Goal: Transaction & Acquisition: Purchase product/service

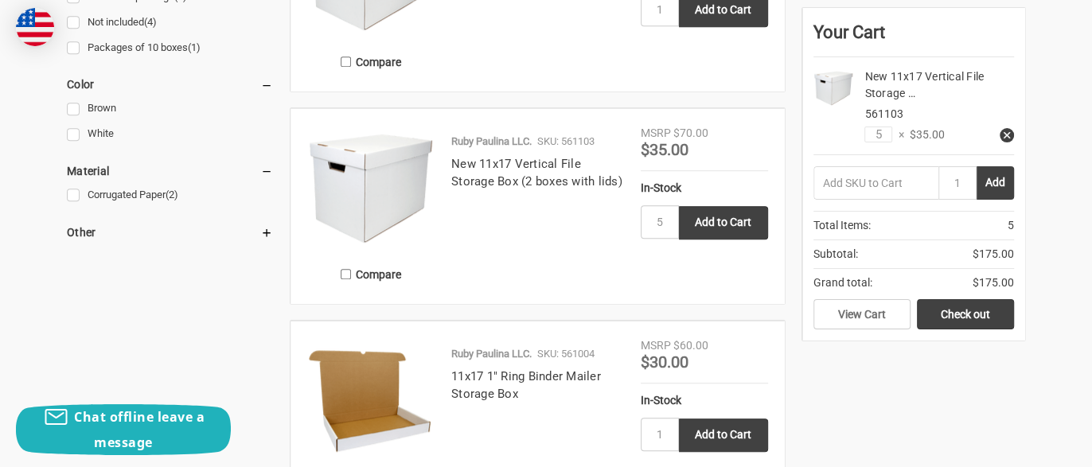
scroll to position [530, 0]
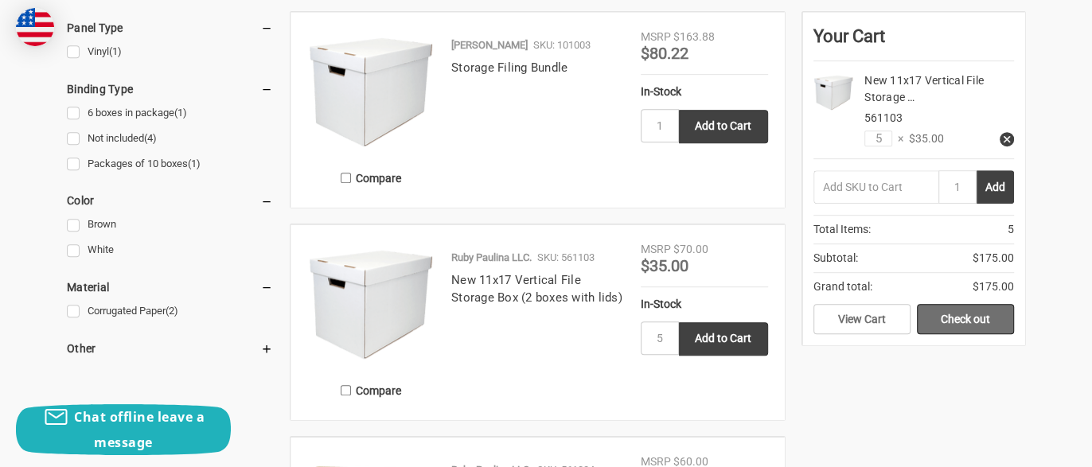
click at [959, 325] on link "Check out" at bounding box center [965, 319] width 97 height 30
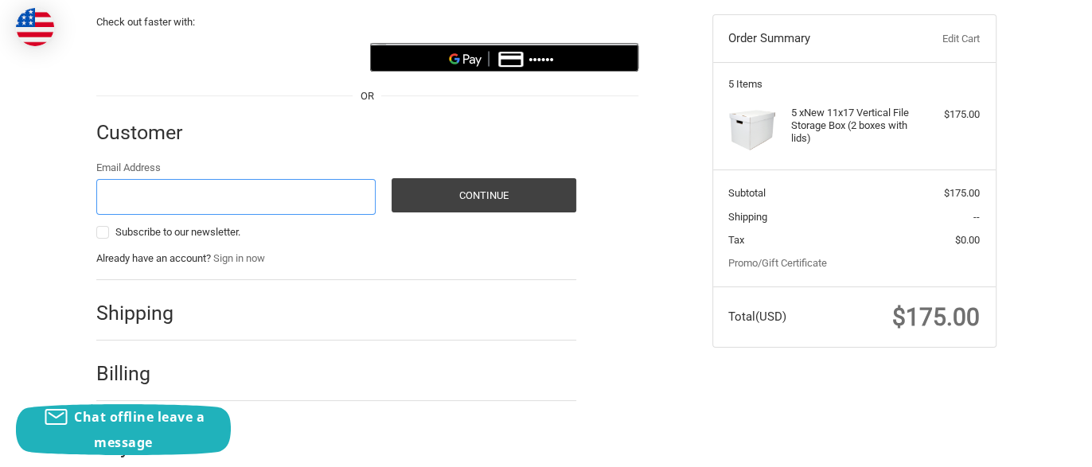
scroll to position [182, 0]
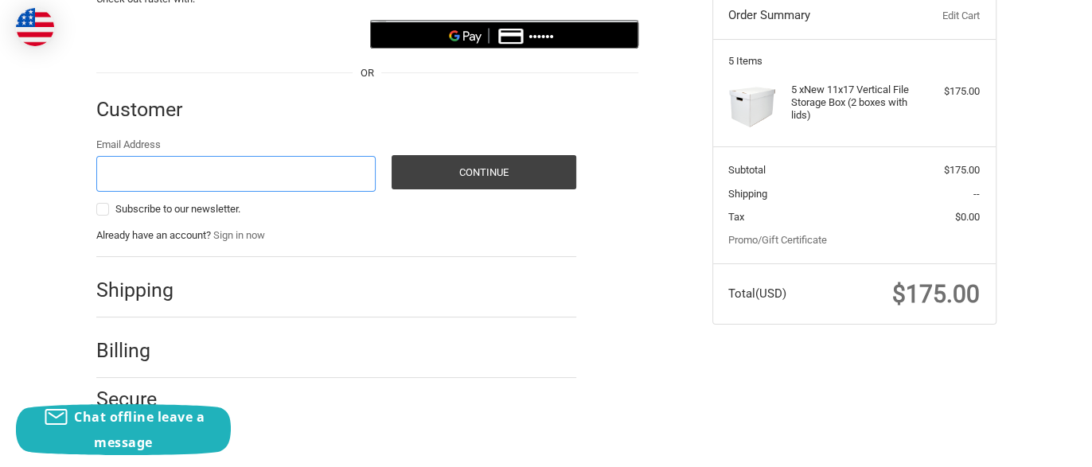
click at [310, 174] on input "Email Address" at bounding box center [236, 174] width 280 height 36
type input "smcknight@qms-hv.com"
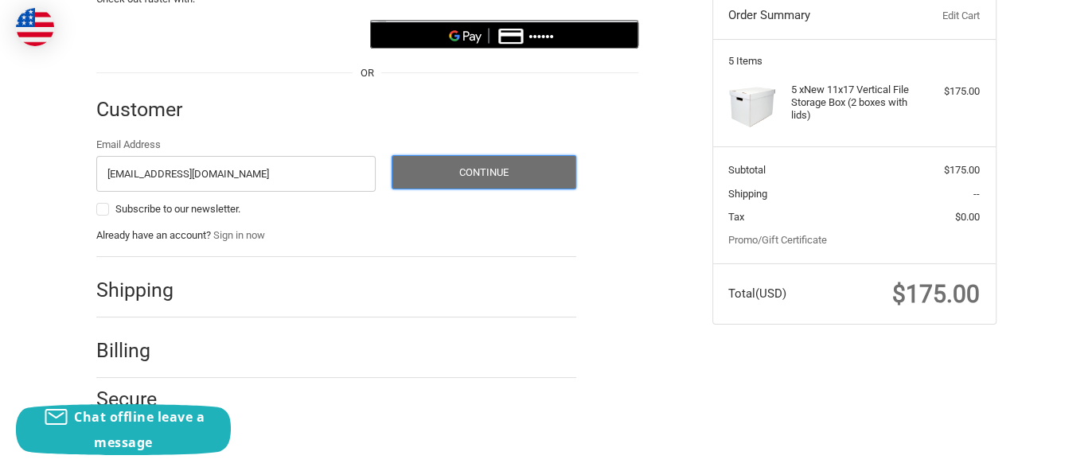
click at [467, 173] on button "Continue" at bounding box center [484, 172] width 185 height 34
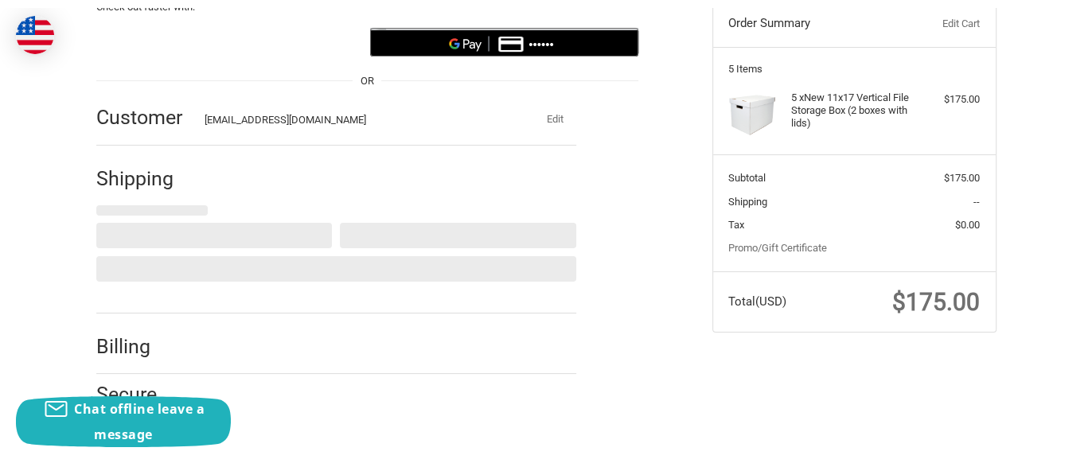
scroll to position [187, 0]
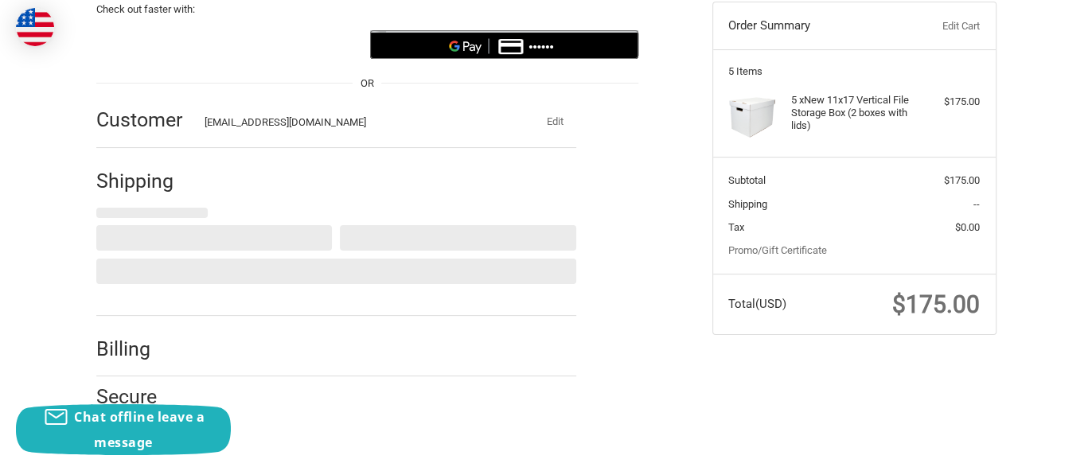
select select "US"
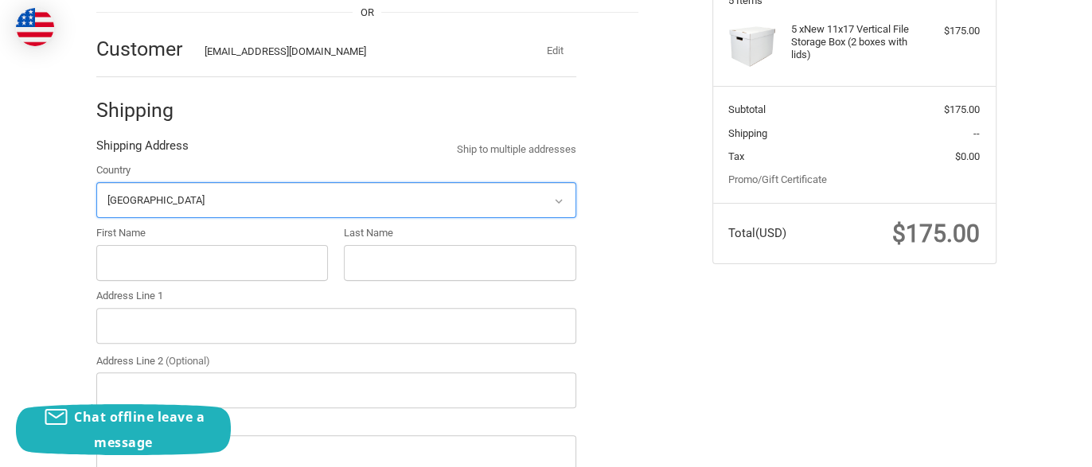
scroll to position [293, 0]
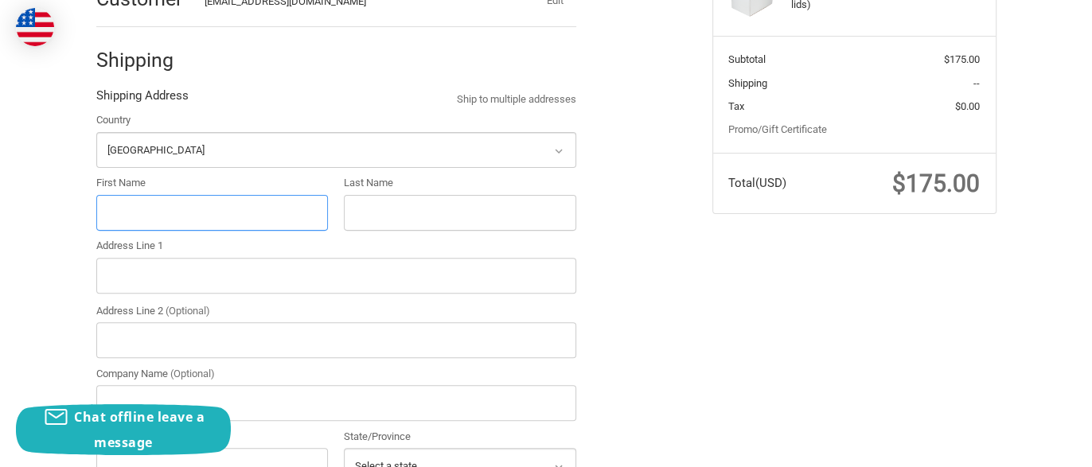
click at [250, 197] on input "First Name" at bounding box center [212, 213] width 232 height 36
type input "Sarah"
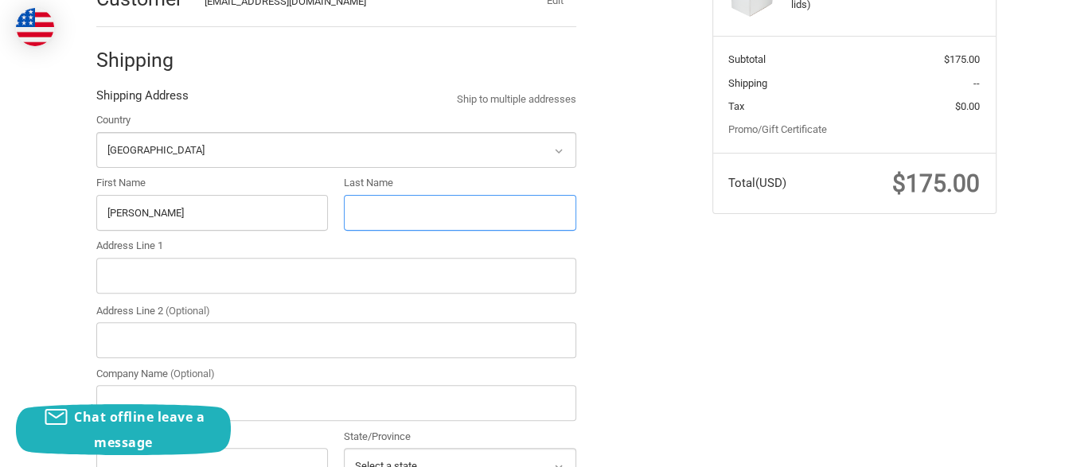
type input "McKnight"
type input "1207 Glencrest Ln"
type input "Longview"
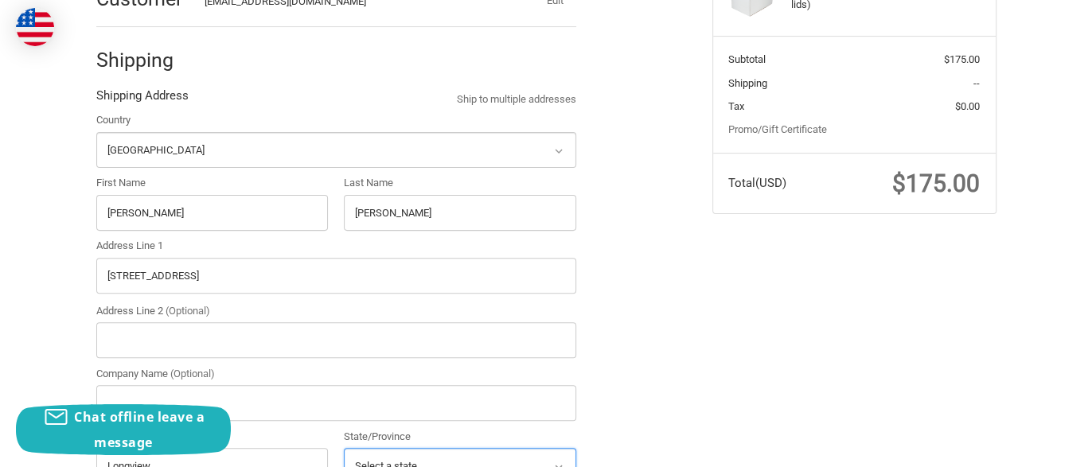
select select "[GEOGRAPHIC_DATA]"
type input "75601"
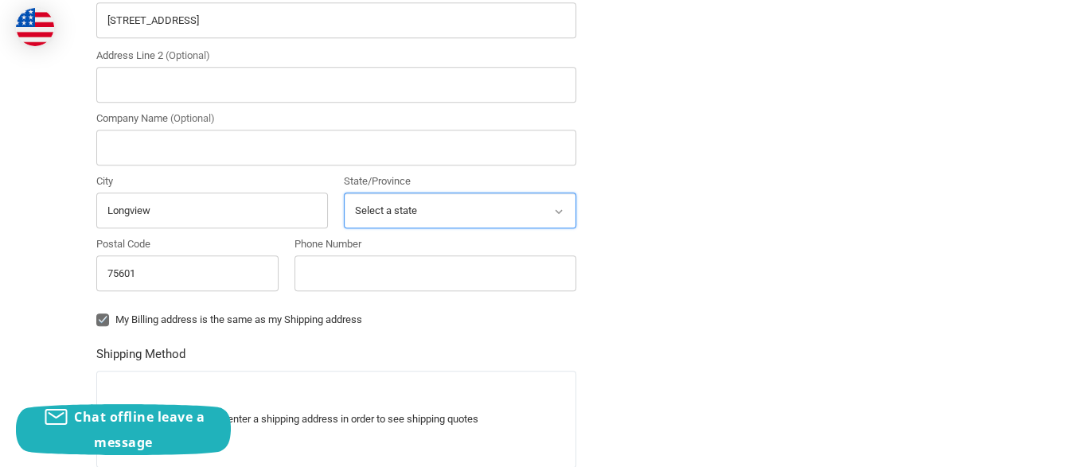
scroll to position [611, 0]
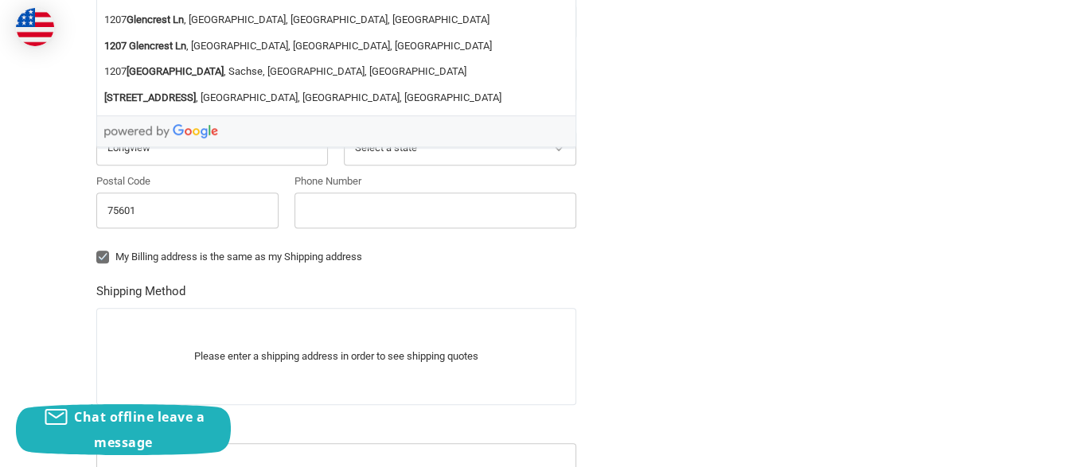
click at [299, 251] on label "My Billing address is the same as my Shipping address" at bounding box center [336, 257] width 480 height 13
click at [97, 249] on input "My Billing address is the same as my Shipping address" at bounding box center [96, 249] width 1 height 1
checkbox input "false"
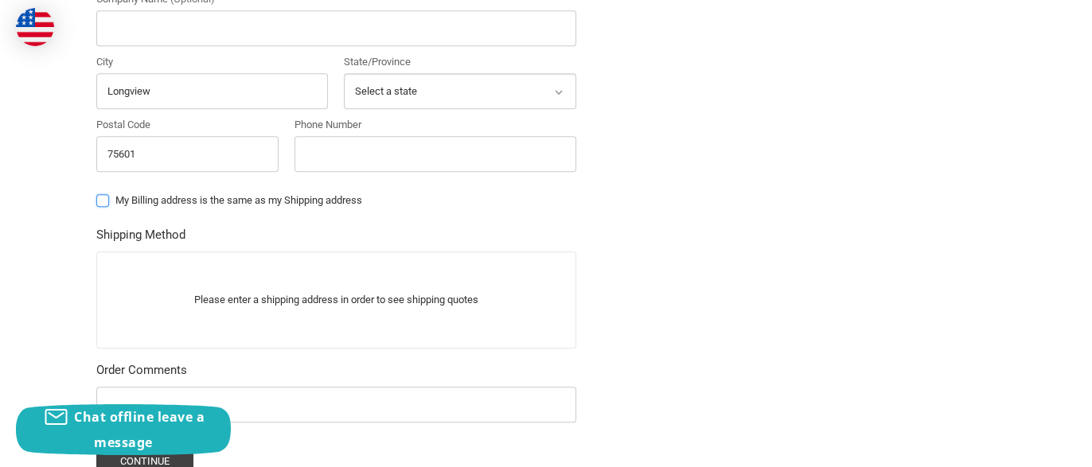
scroll to position [718, 0]
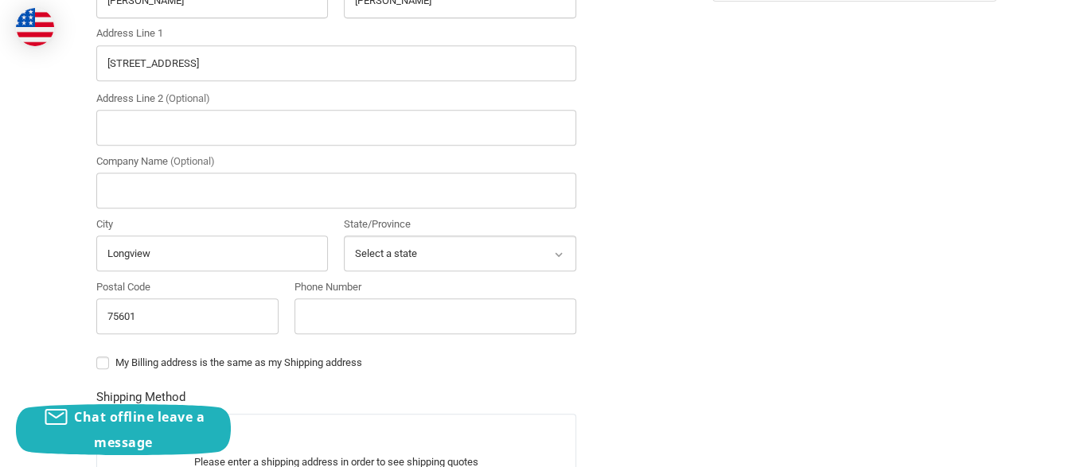
scroll to position [293, 0]
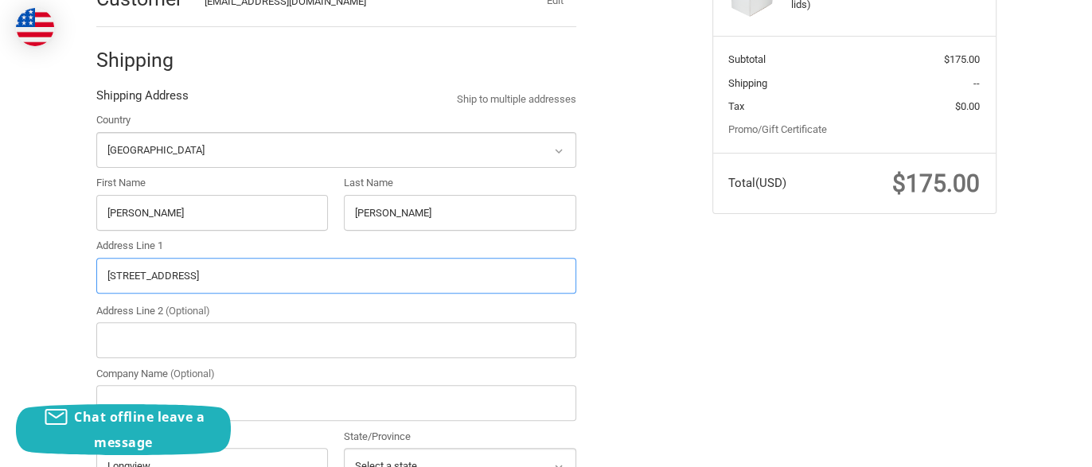
click at [560, 261] on input "1207 Glencrest Ln" at bounding box center [336, 276] width 480 height 36
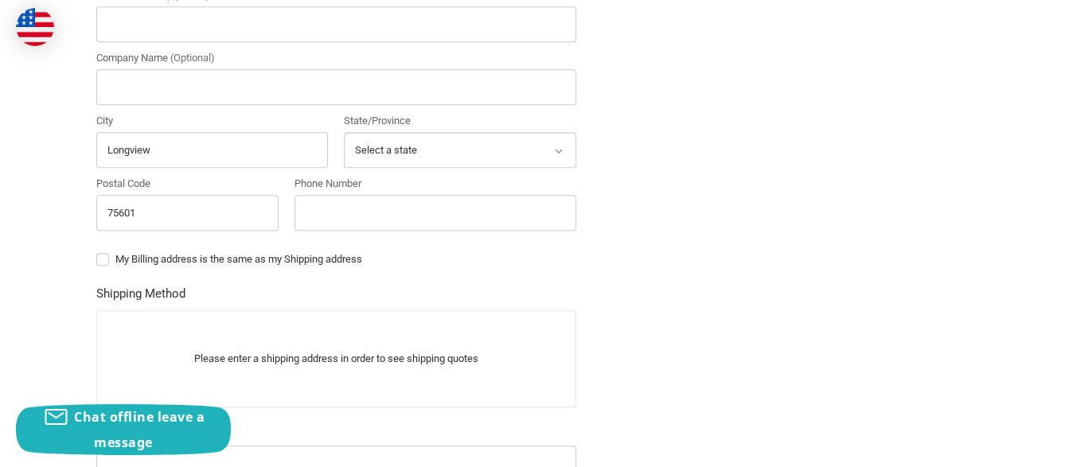
scroll to position [611, 0]
click at [525, 216] on input "Phone Number" at bounding box center [435, 211] width 282 height 36
type input "8325974760"
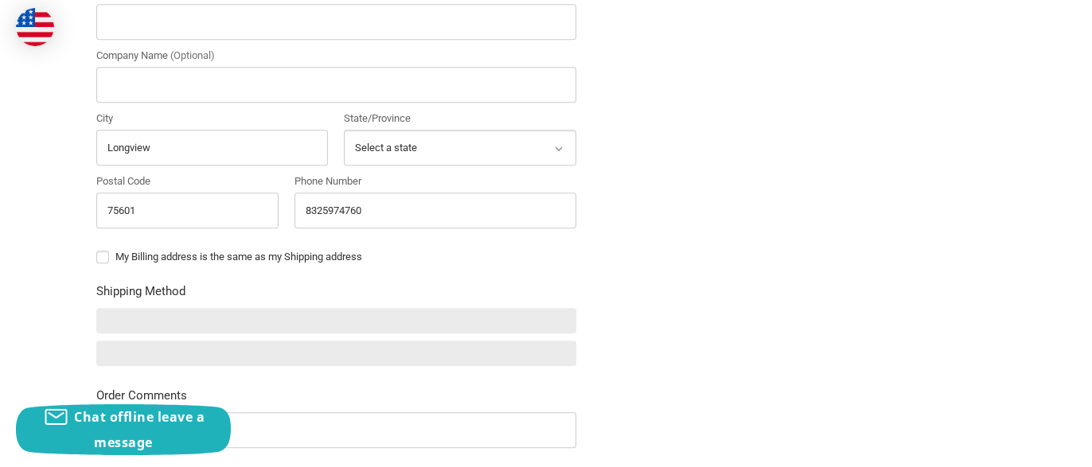
click at [629, 221] on ol "Customer smcknight@qms-hv.com Edit Shipping Shipping Address Ship to multiple a…" at bounding box center [367, 146] width 542 height 996
click at [349, 260] on div "My Billing address is the same as my Shipping address" at bounding box center [336, 259] width 480 height 21
click at [264, 249] on div "My Billing address is the same as my Shipping address" at bounding box center [336, 259] width 480 height 21
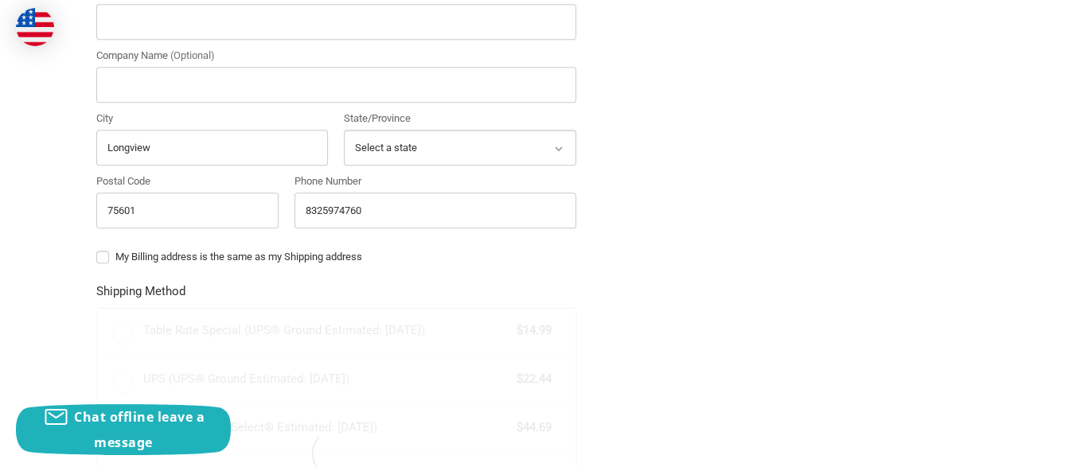
click at [98, 255] on label "My Billing address is the same as my Shipping address" at bounding box center [336, 257] width 480 height 13
click at [97, 250] on input "My Billing address is the same as my Shipping address" at bounding box center [96, 249] width 1 height 1
checkbox input "true"
radio input "true"
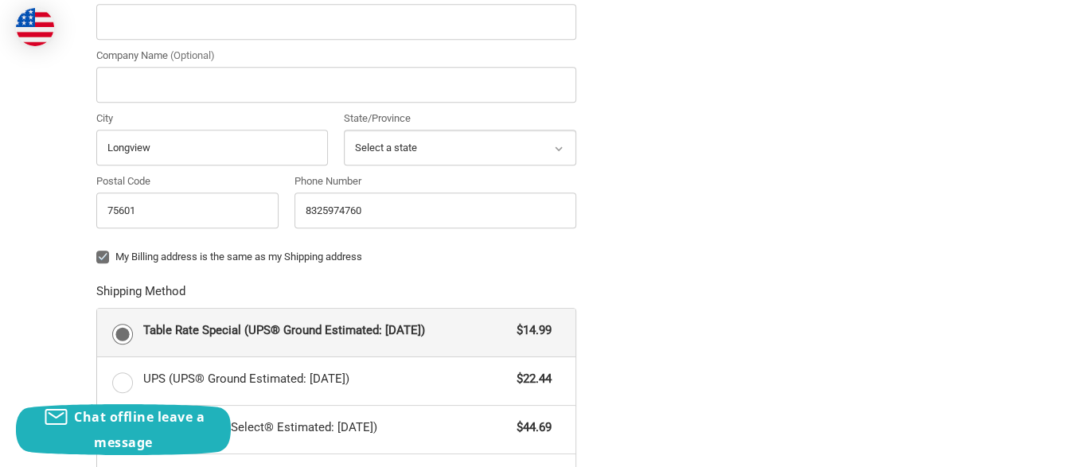
click at [631, 220] on ol "Customer smcknight@qms-hv.com Edit Shipping Shipping Address Ship to multiple a…" at bounding box center [367, 259] width 542 height 1223
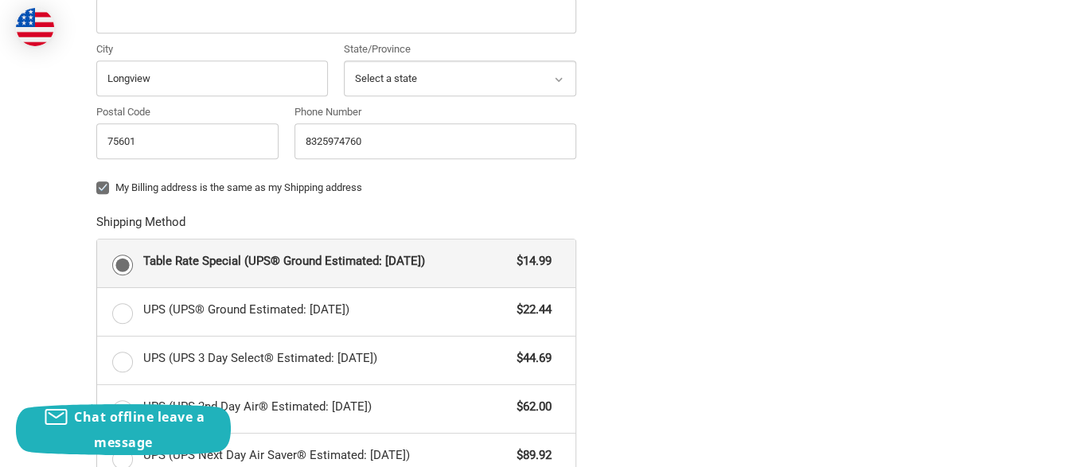
scroll to position [718, 0]
